Goal: Information Seeking & Learning: Learn about a topic

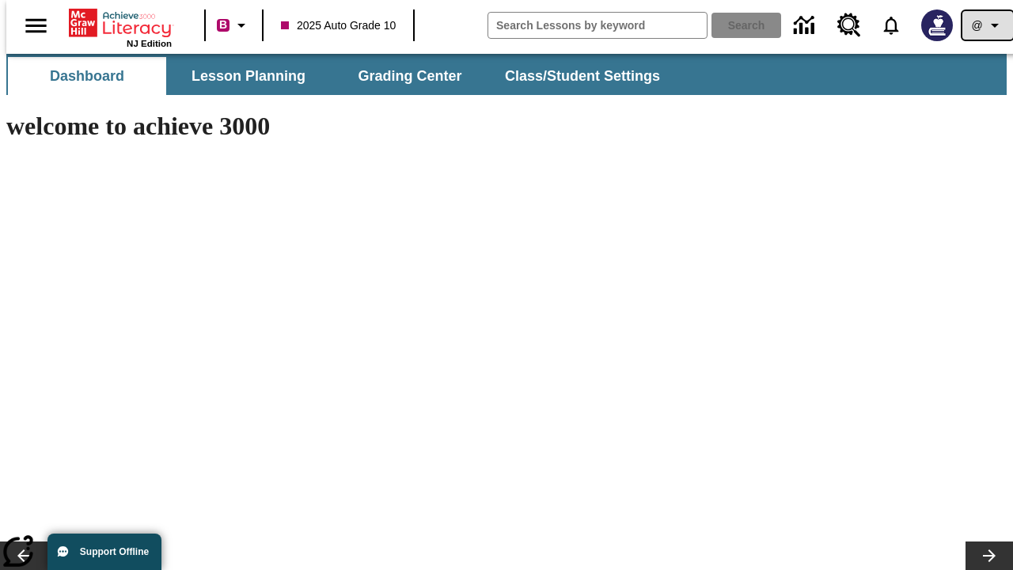
click at [985, 25] on icon "Profile/Settings" at bounding box center [994, 25] width 19 height 19
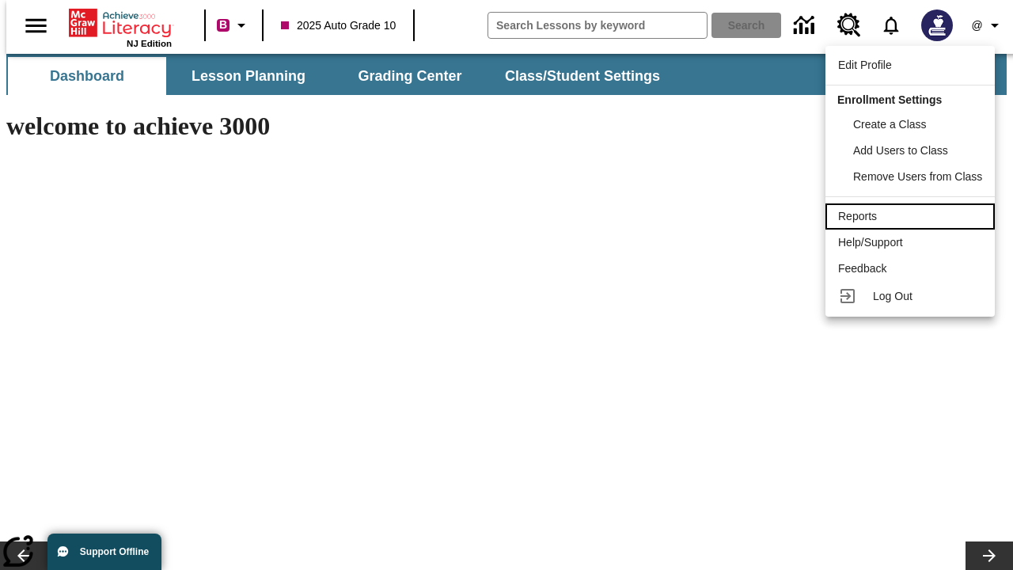
click at [913, 216] on div "Reports" at bounding box center [910, 216] width 144 height 17
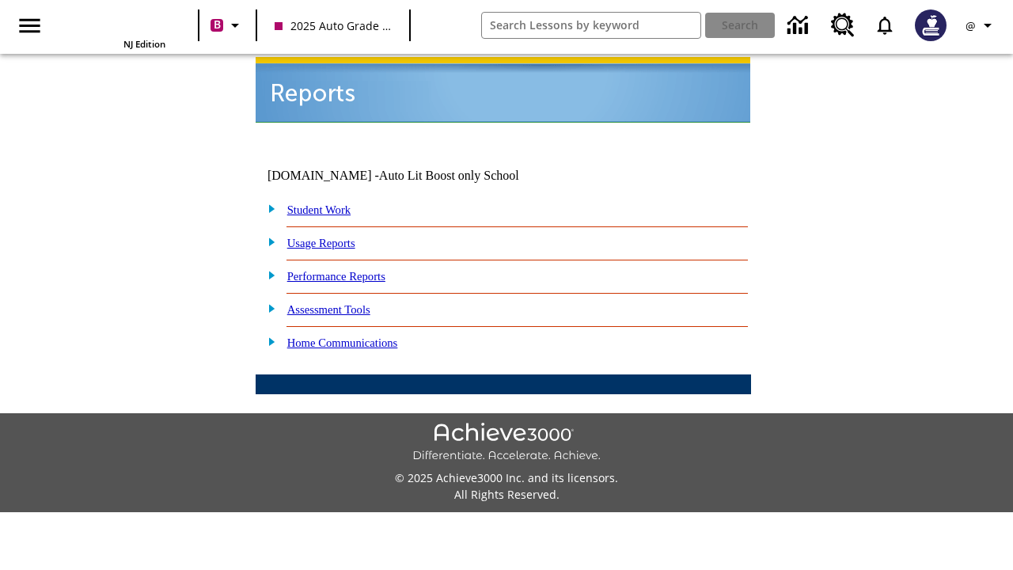
click at [352, 270] on link "Performance Reports" at bounding box center [336, 276] width 98 height 13
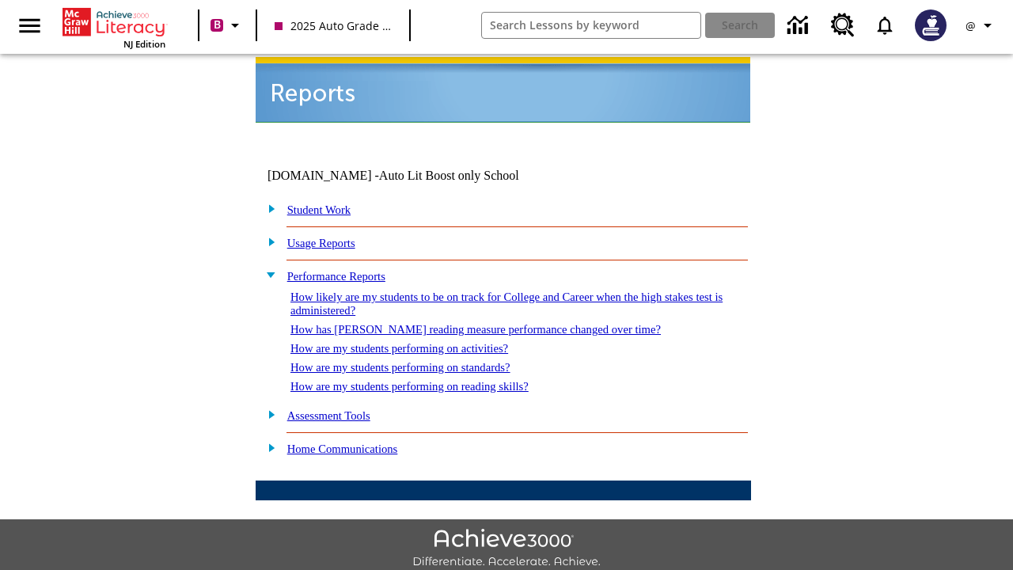
click at [425, 380] on link "How are my students performing on reading skills?" at bounding box center [409, 386] width 238 height 13
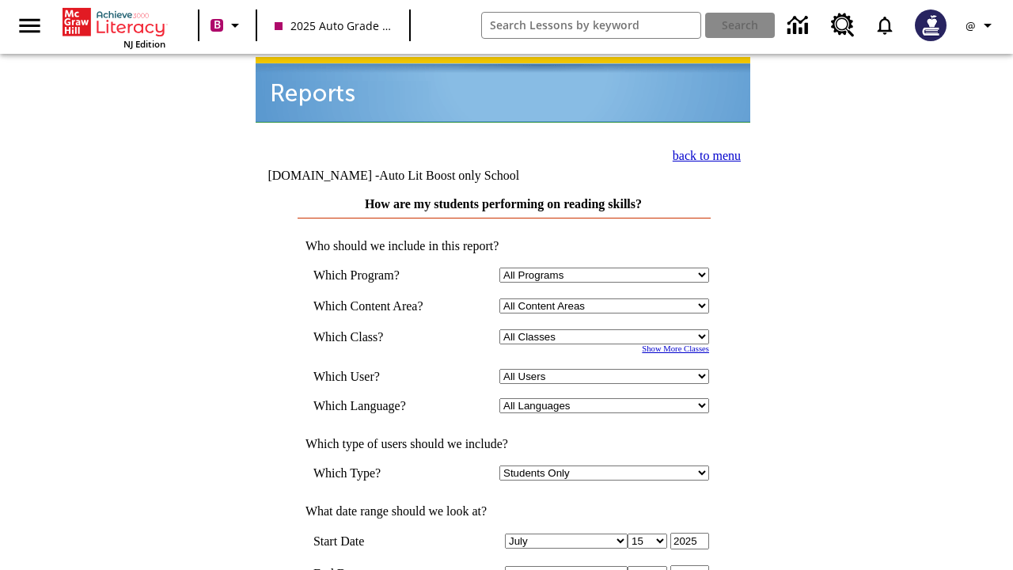
select select "4"
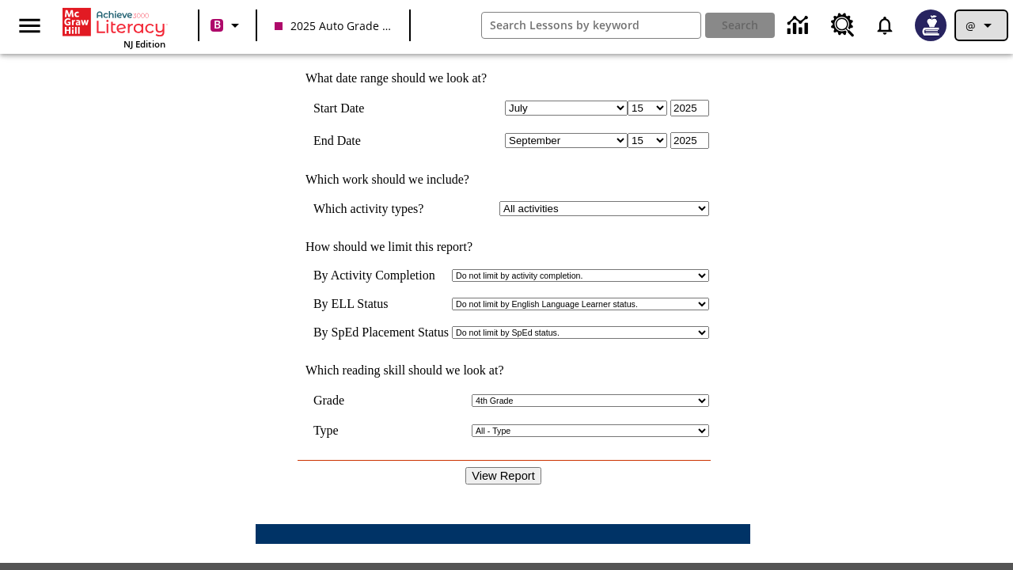
click at [981, 25] on icon "Profile/Settings" at bounding box center [987, 25] width 19 height 19
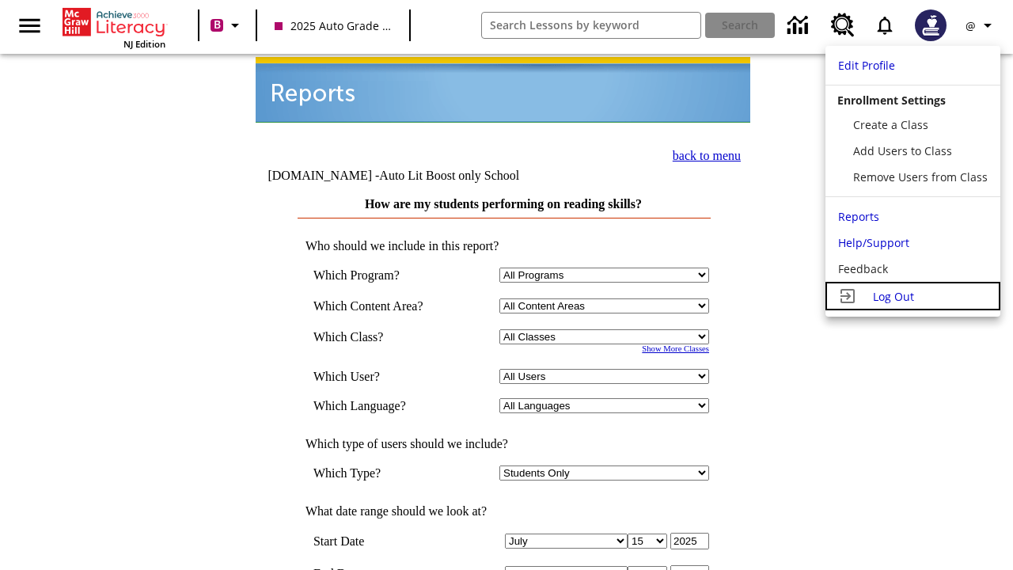
click at [913, 296] on span "Log Out" at bounding box center [893, 296] width 41 height 15
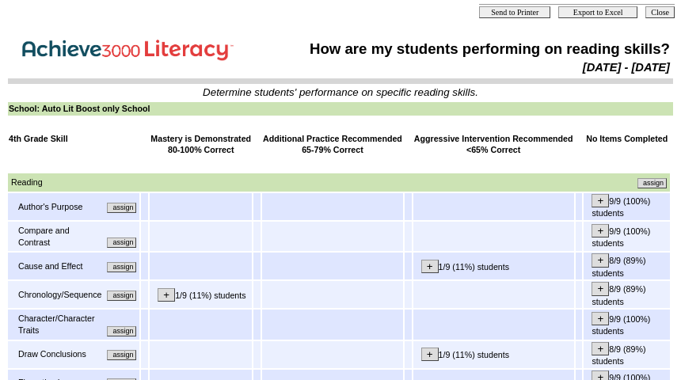
click at [127, 211] on input "assign" at bounding box center [121, 208] width 29 height 10
